Goal: Find specific page/section: Locate item on page

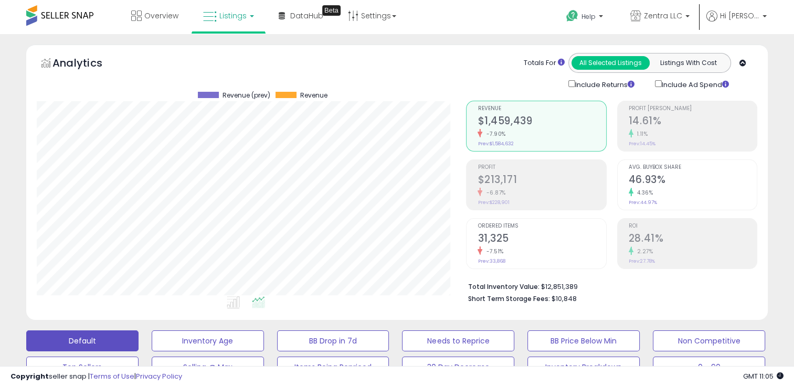
scroll to position [215, 429]
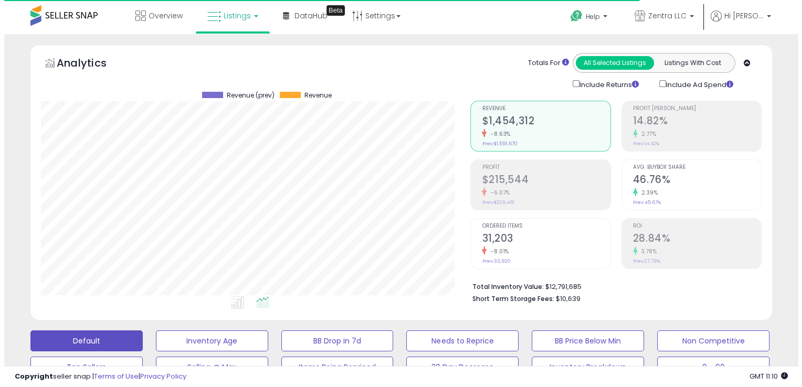
scroll to position [215, 429]
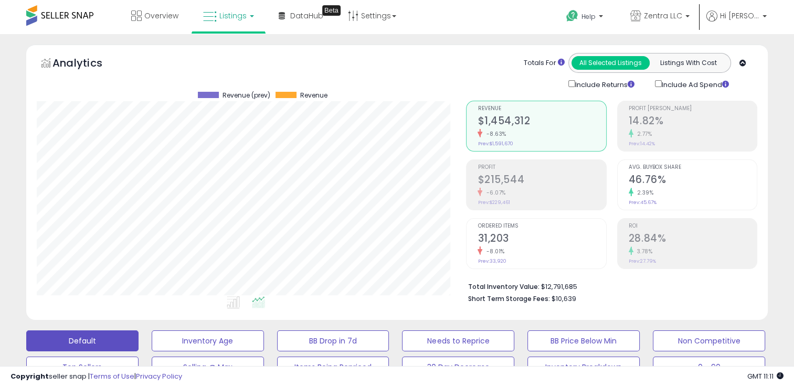
click at [682, 125] on h2 "14.82%" at bounding box center [692, 122] width 128 height 14
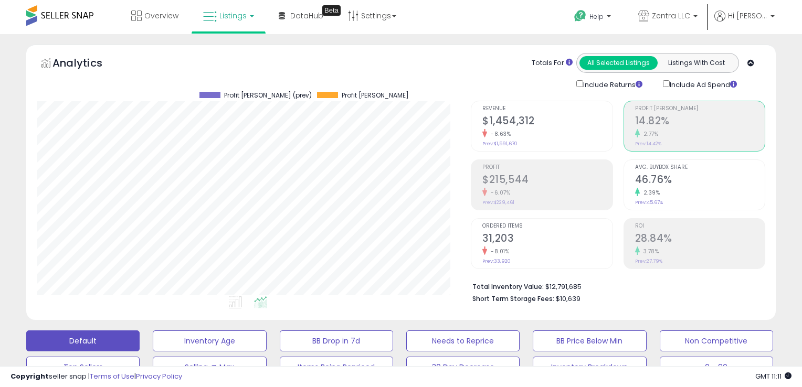
scroll to position [524376, 524162]
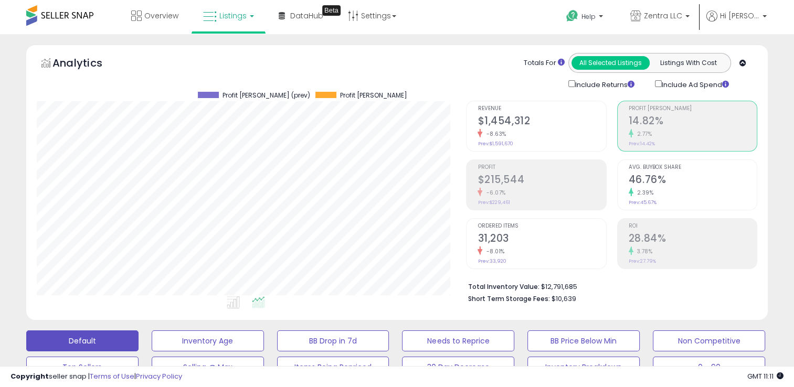
click at [648, 179] on h2 "46.76%" at bounding box center [692, 181] width 128 height 14
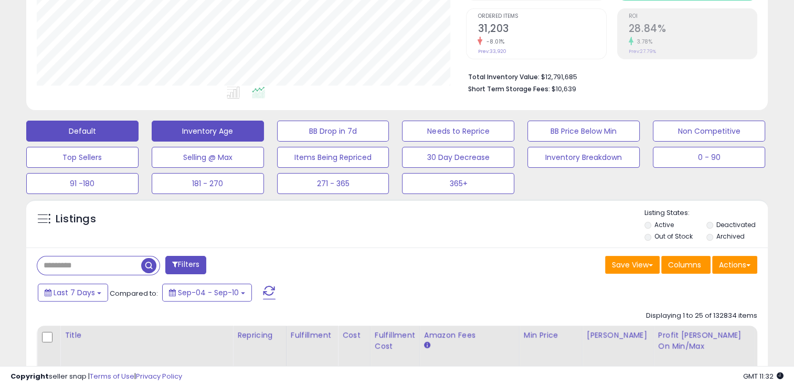
scroll to position [315, 0]
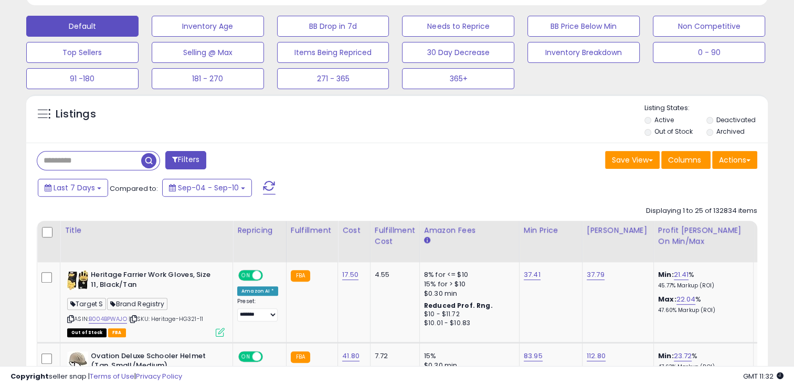
click at [122, 166] on input "text" at bounding box center [89, 161] width 104 height 18
paste input "**********"
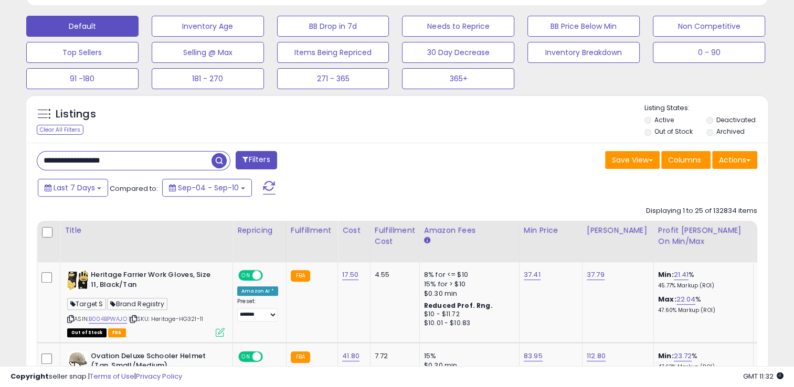
type input "**********"
click at [221, 161] on span "button" at bounding box center [218, 160] width 15 height 15
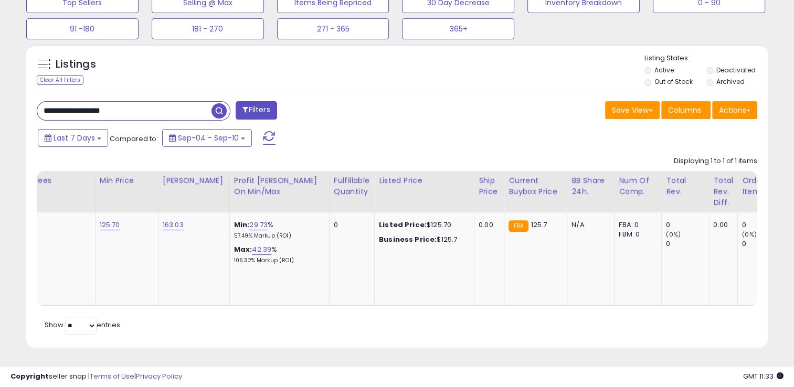
scroll to position [0, 59]
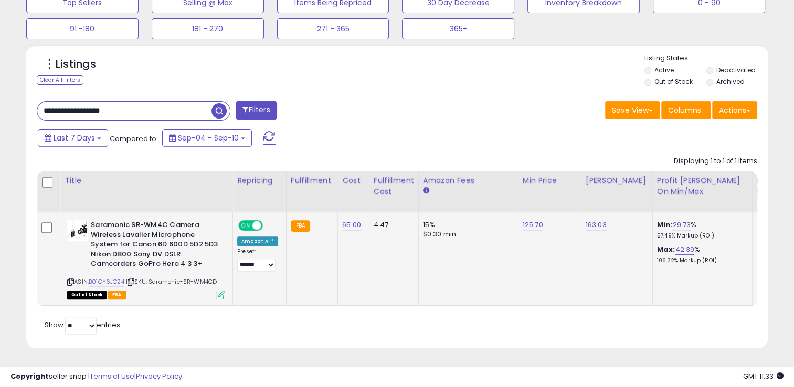
drag, startPoint x: 89, startPoint y: 275, endPoint x: 126, endPoint y: 271, distance: 37.5
click at [126, 271] on div "ASIN: B01CY6JOZ4 | SKU: Saramonic-SR-WM4CD Out of Stock FBA" at bounding box center [145, 259] width 157 height 78
drag, startPoint x: 126, startPoint y: 271, endPoint x: 119, endPoint y: 272, distance: 7.4
copy div "B01CY6JOZ4"
